Goal: Find contact information: Obtain details needed to contact an individual or organization

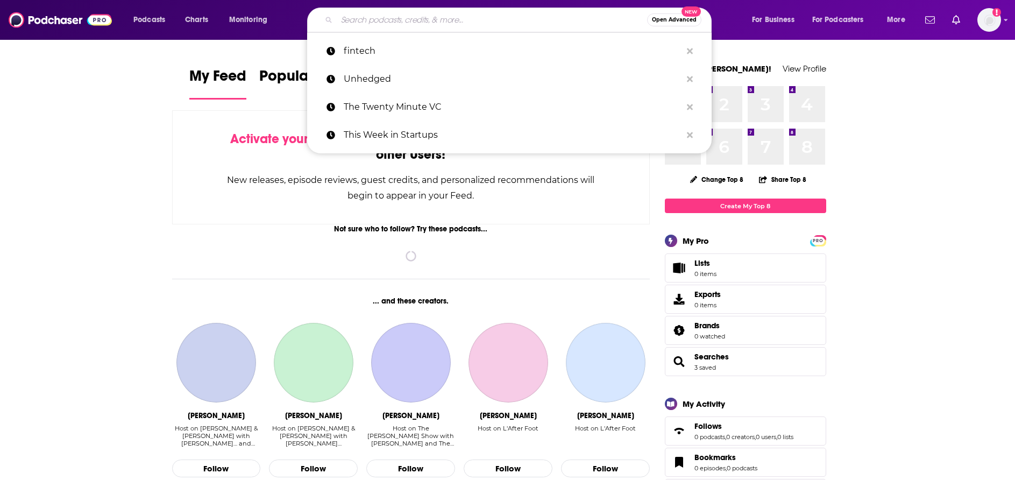
click at [400, 19] on input "Search podcasts, credits, & more..." at bounding box center [492, 19] width 310 height 17
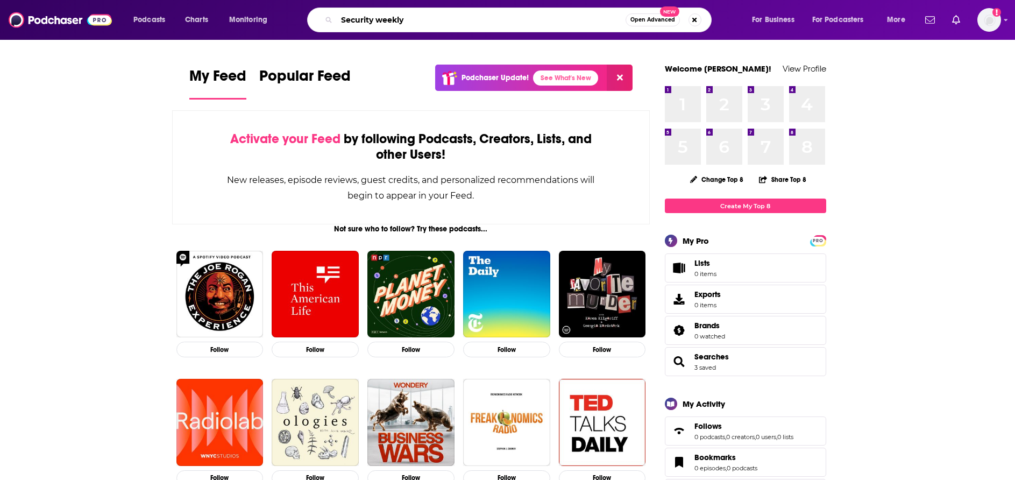
type input "Security weekly"
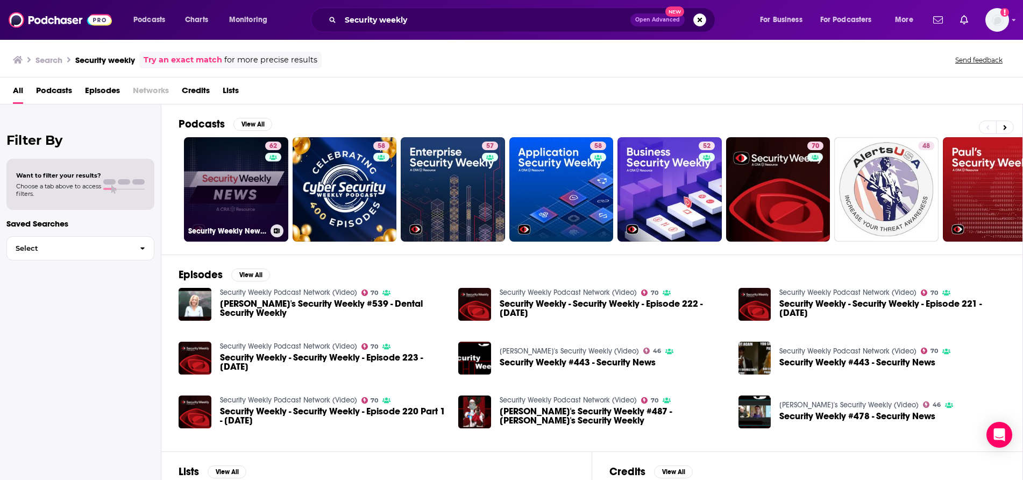
click at [216, 211] on link "62 Security Weekly News (Video)" at bounding box center [236, 189] width 104 height 104
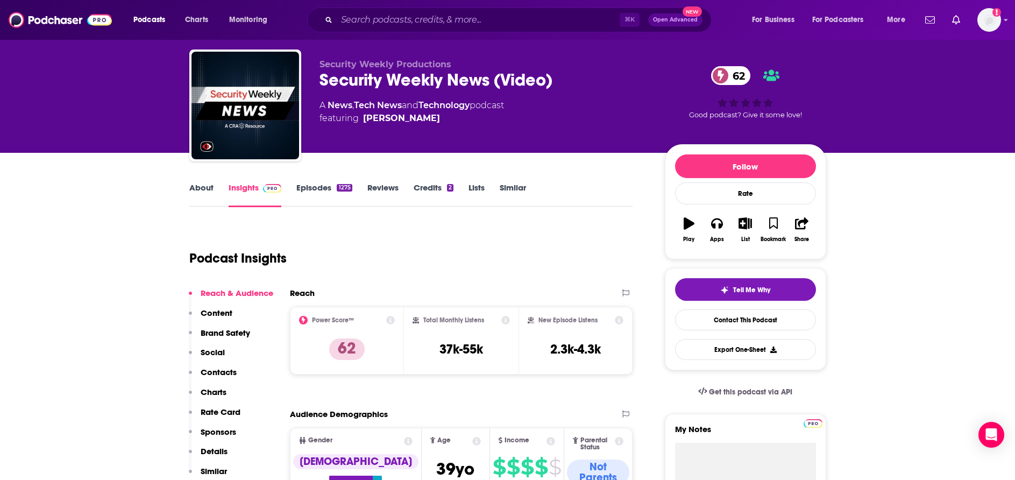
click at [223, 371] on p "Contacts" at bounding box center [219, 372] width 36 height 10
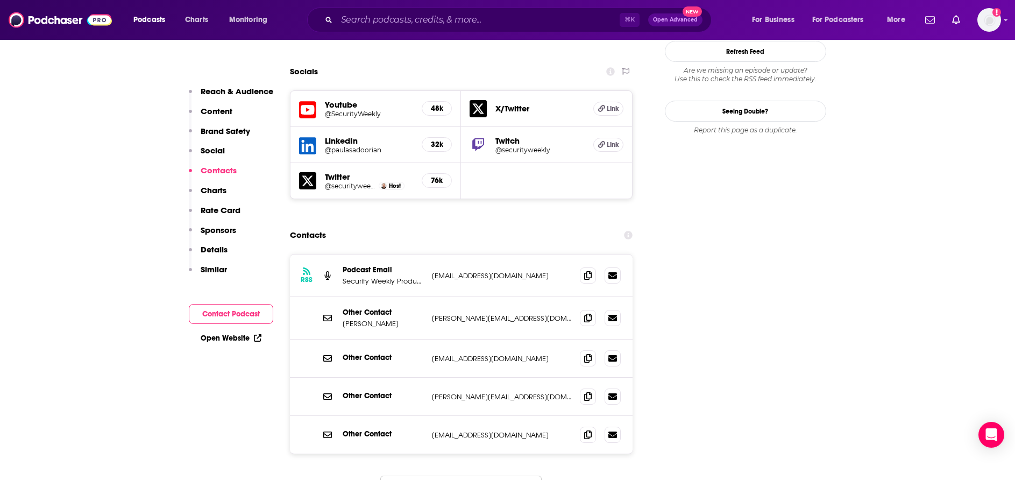
scroll to position [1227, 0]
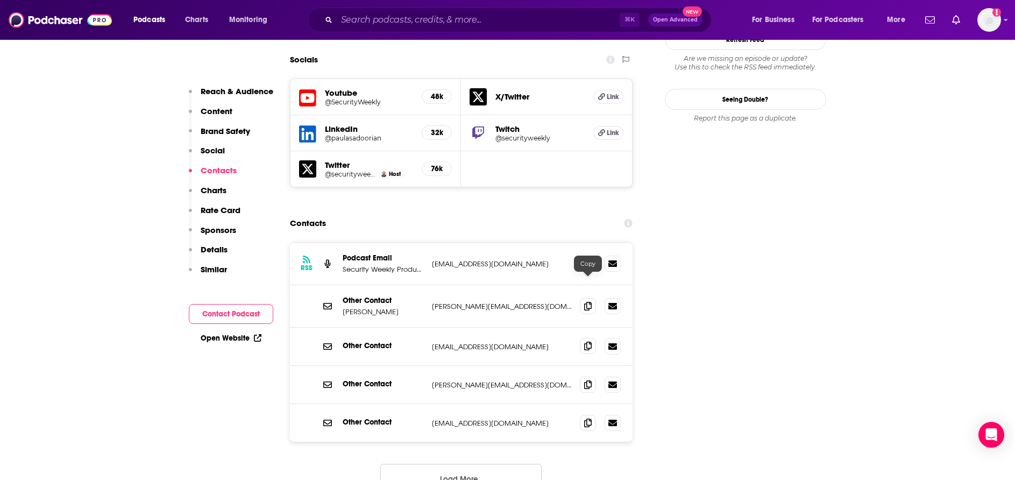
click at [584, 342] on icon at bounding box center [588, 346] width 8 height 9
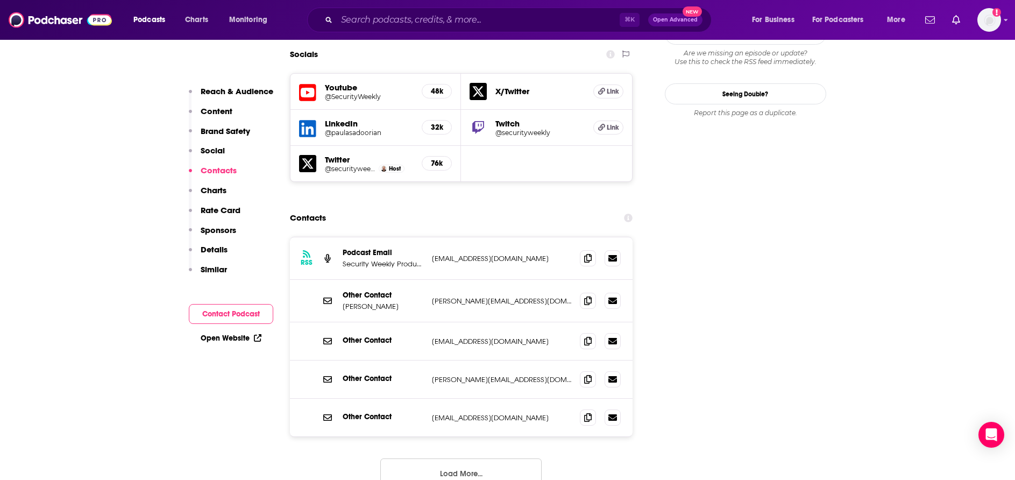
scroll to position [1241, 0]
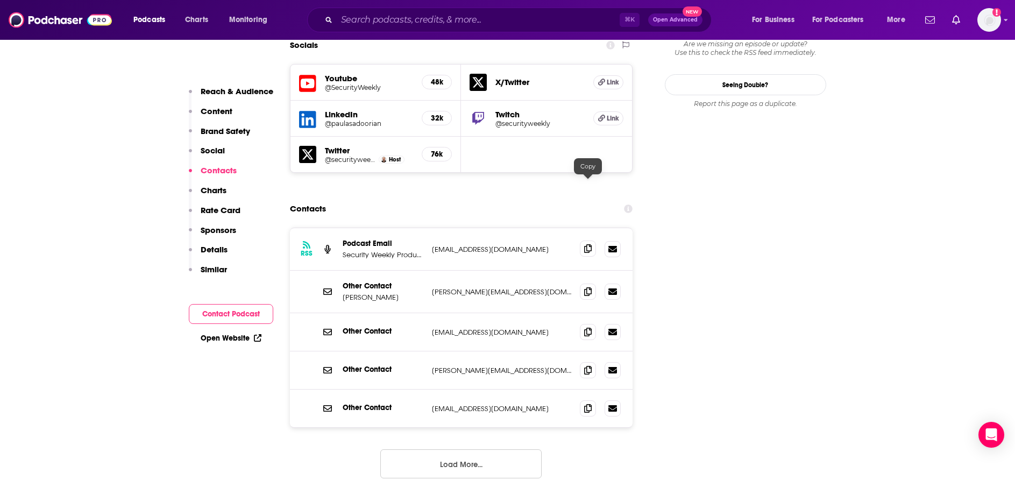
click at [587, 244] on icon at bounding box center [588, 248] width 8 height 9
